Goal: Download file/media

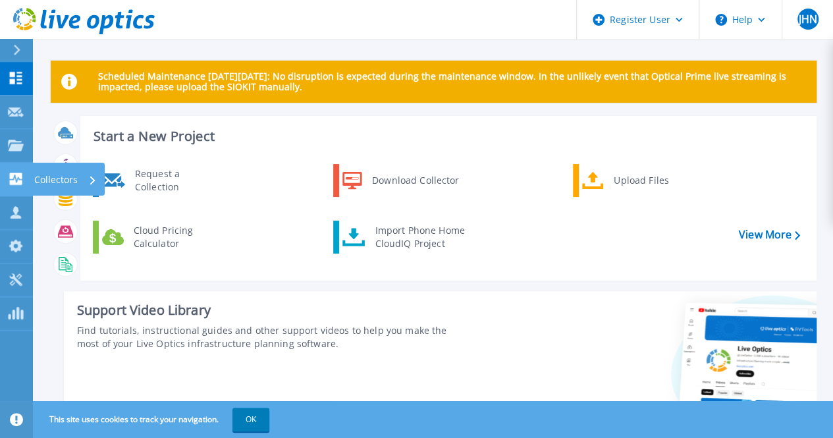
click at [48, 178] on p "Collectors" at bounding box center [55, 180] width 43 height 34
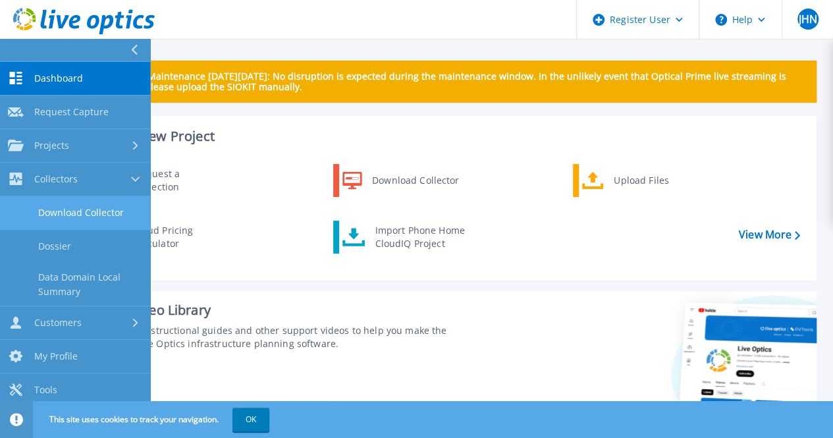
click at [96, 221] on link "Download Collector" at bounding box center [75, 213] width 150 height 34
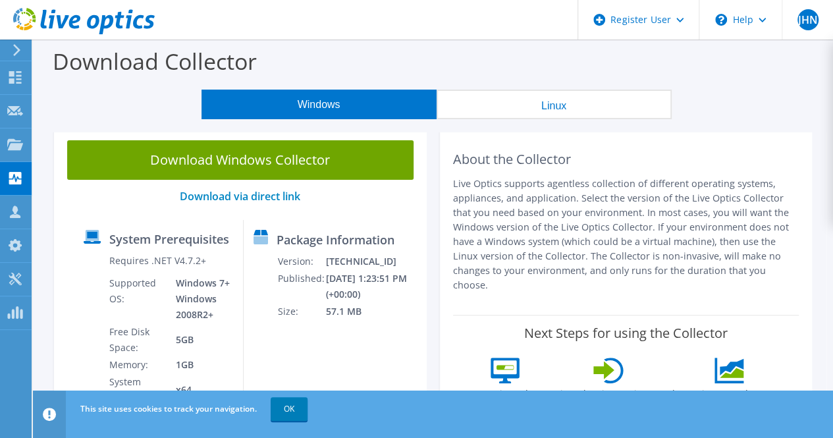
drag, startPoint x: 275, startPoint y: 167, endPoint x: 381, endPoint y: 231, distance: 124.2
click at [275, 167] on link "Download Windows Collector" at bounding box center [240, 160] width 347 height 40
click at [14, 82] on icon at bounding box center [15, 77] width 16 height 13
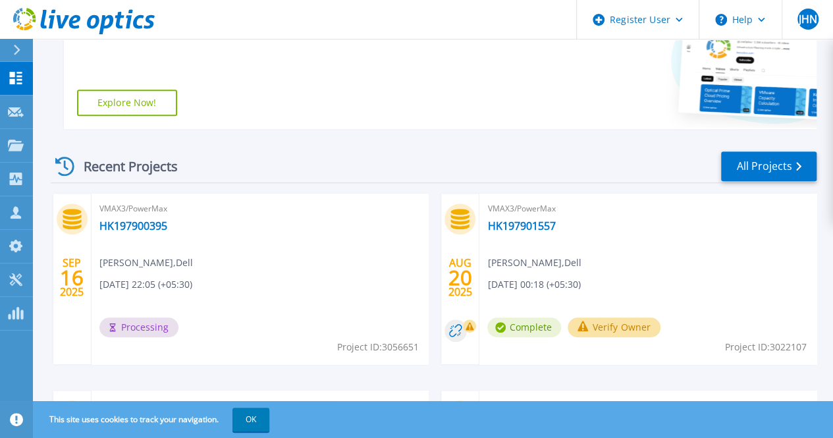
scroll to position [395, 0]
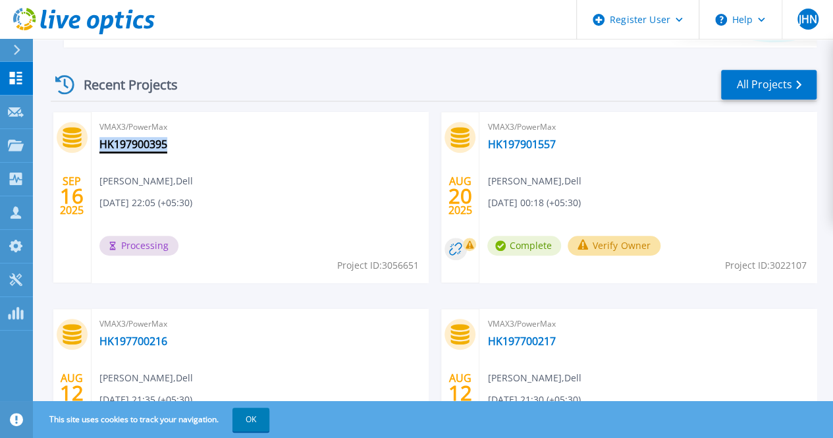
drag, startPoint x: 175, startPoint y: 143, endPoint x: 99, endPoint y: 147, distance: 75.9
click at [99, 147] on div "VMAX3/PowerMax HK197900395 Janaki H N , Dell 09/16/2025, 22:05 (+05:30) Process…" at bounding box center [260, 197] width 337 height 171
copy link "HK197900395"
